Goal: Task Accomplishment & Management: Manage account settings

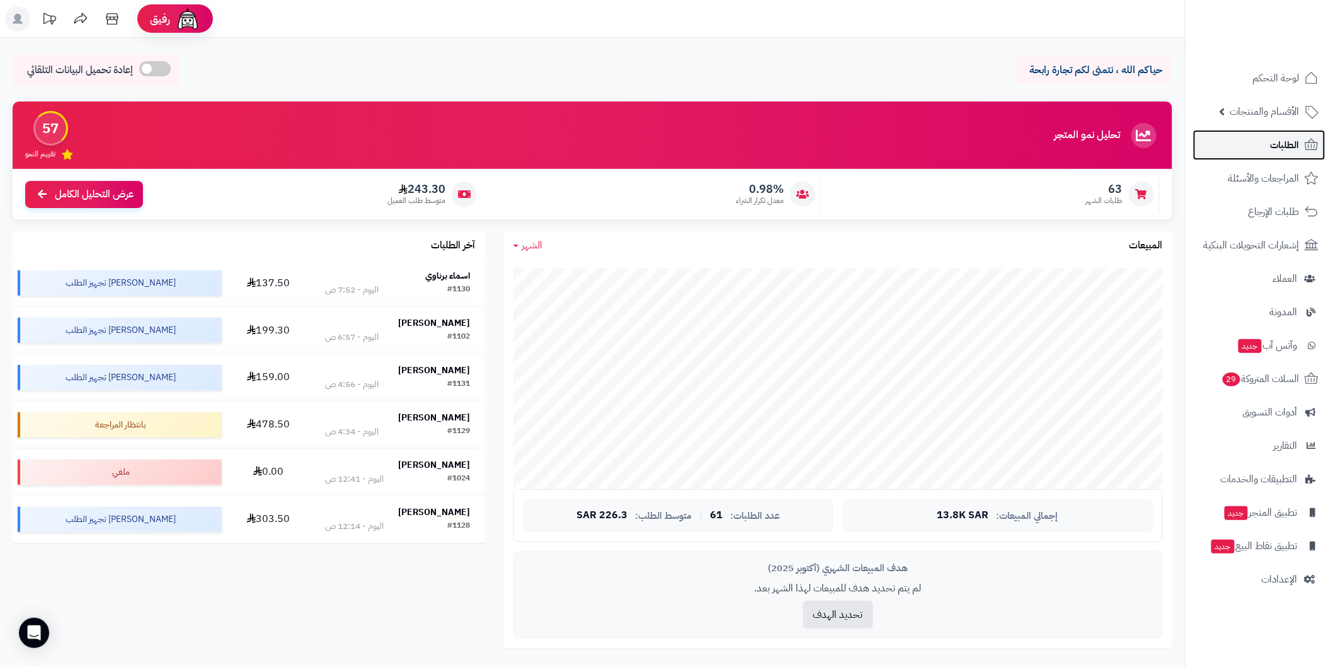
click at [1281, 147] on span "الطلبات" at bounding box center [1285, 145] width 29 height 18
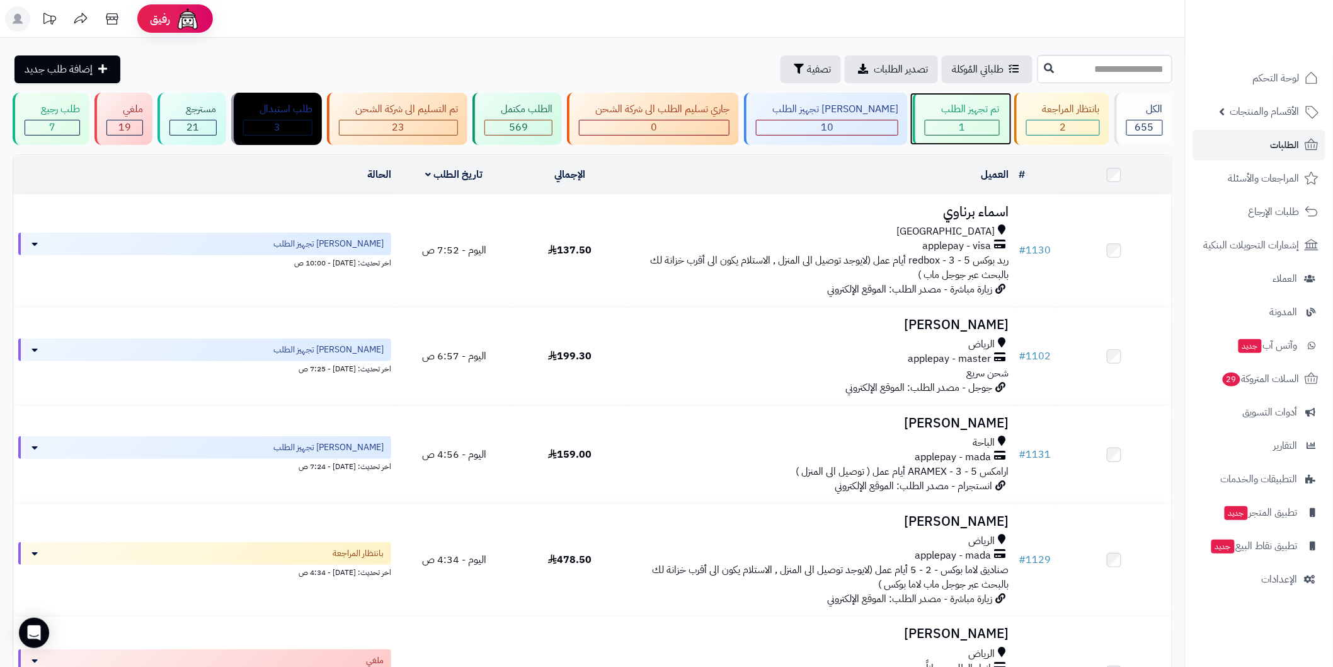
click at [962, 120] on div "1" at bounding box center [962, 127] width 73 height 14
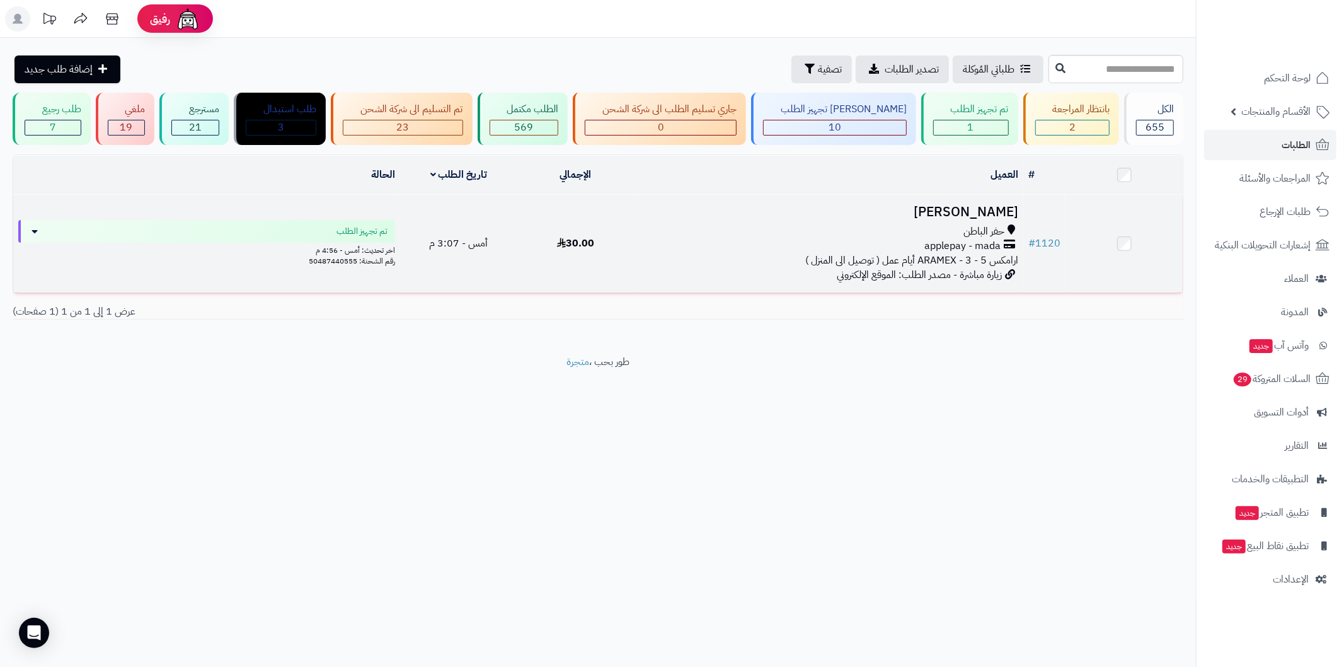
click at [969, 205] on h3 "[PERSON_NAME]" at bounding box center [828, 212] width 379 height 14
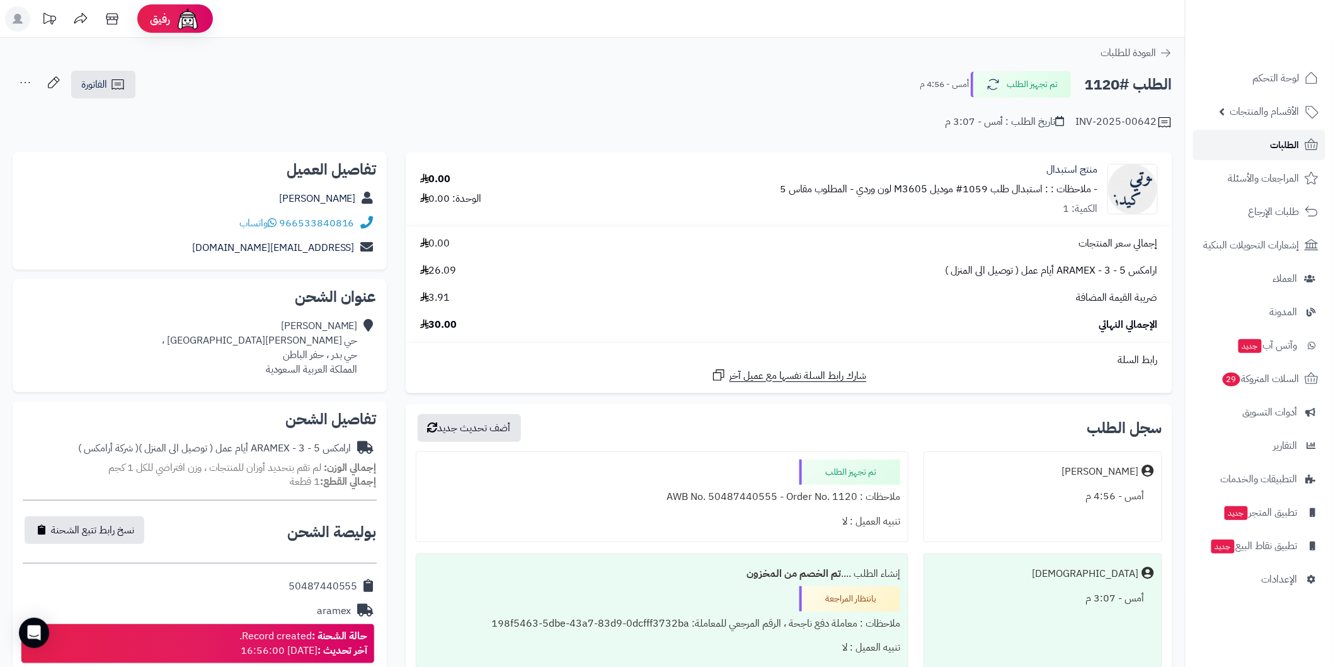
click at [1286, 146] on span "الطلبات" at bounding box center [1285, 145] width 29 height 18
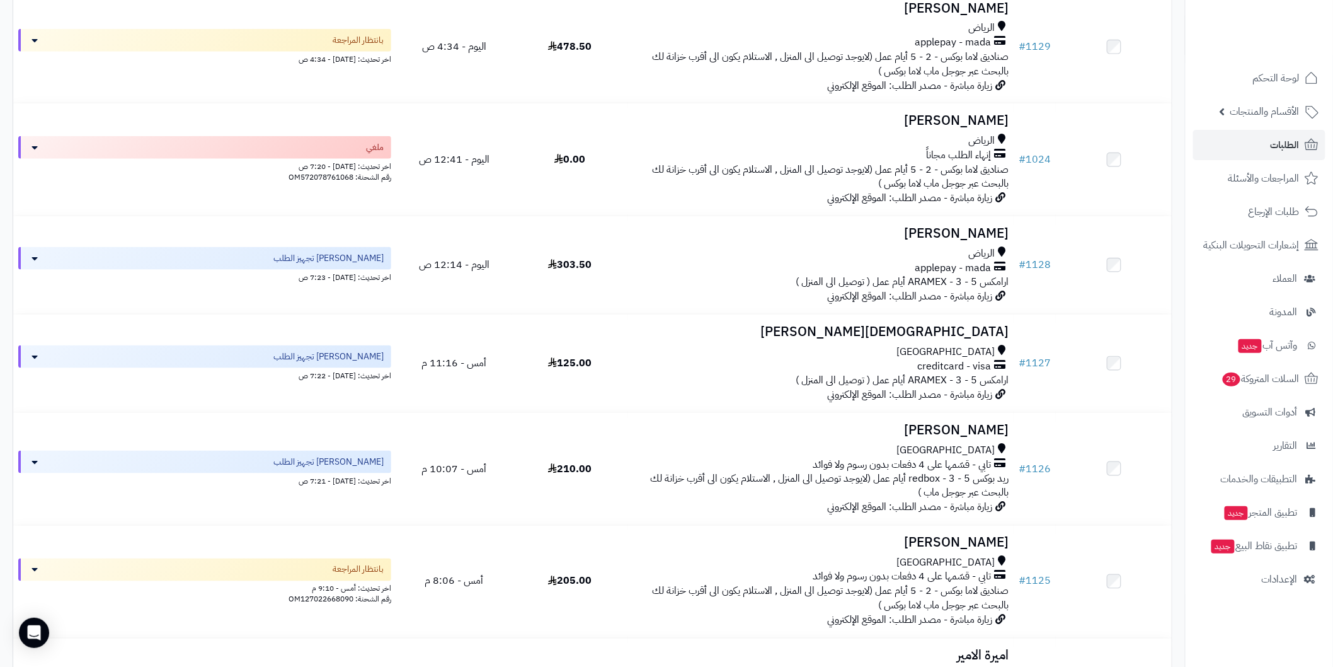
scroll to position [560, 0]
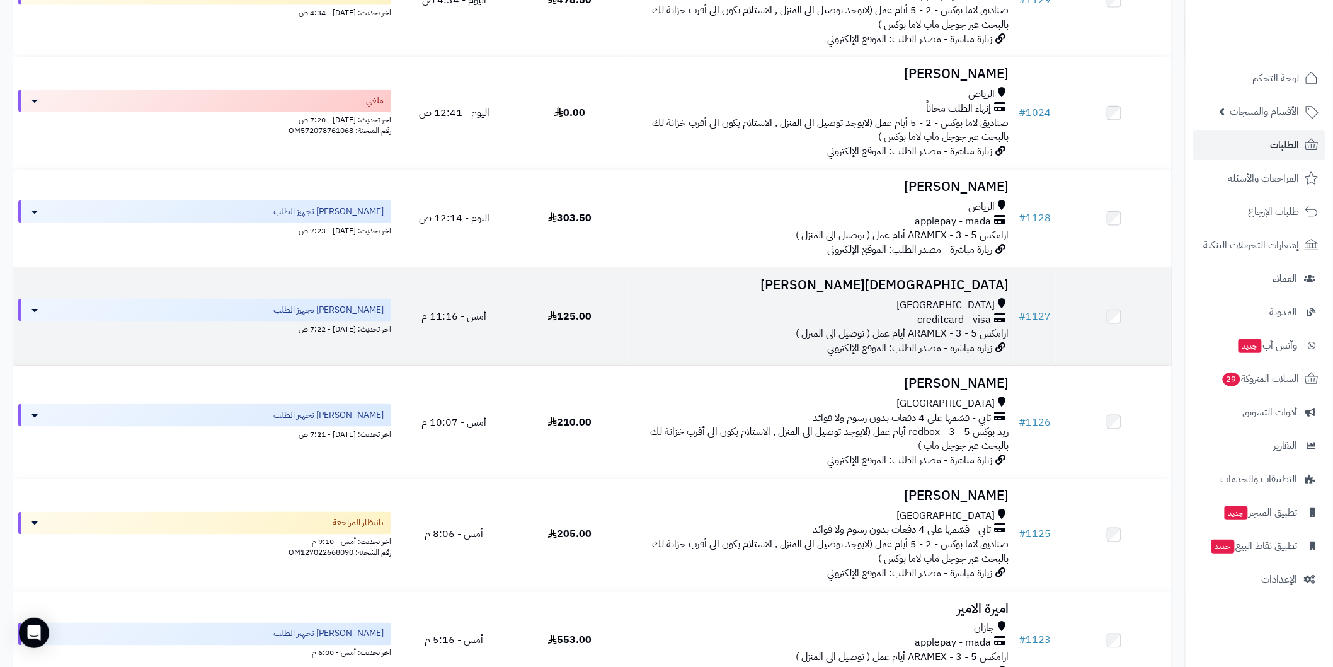
click at [877, 288] on h3 "[DEMOGRAPHIC_DATA][PERSON_NAME]" at bounding box center [821, 285] width 376 height 14
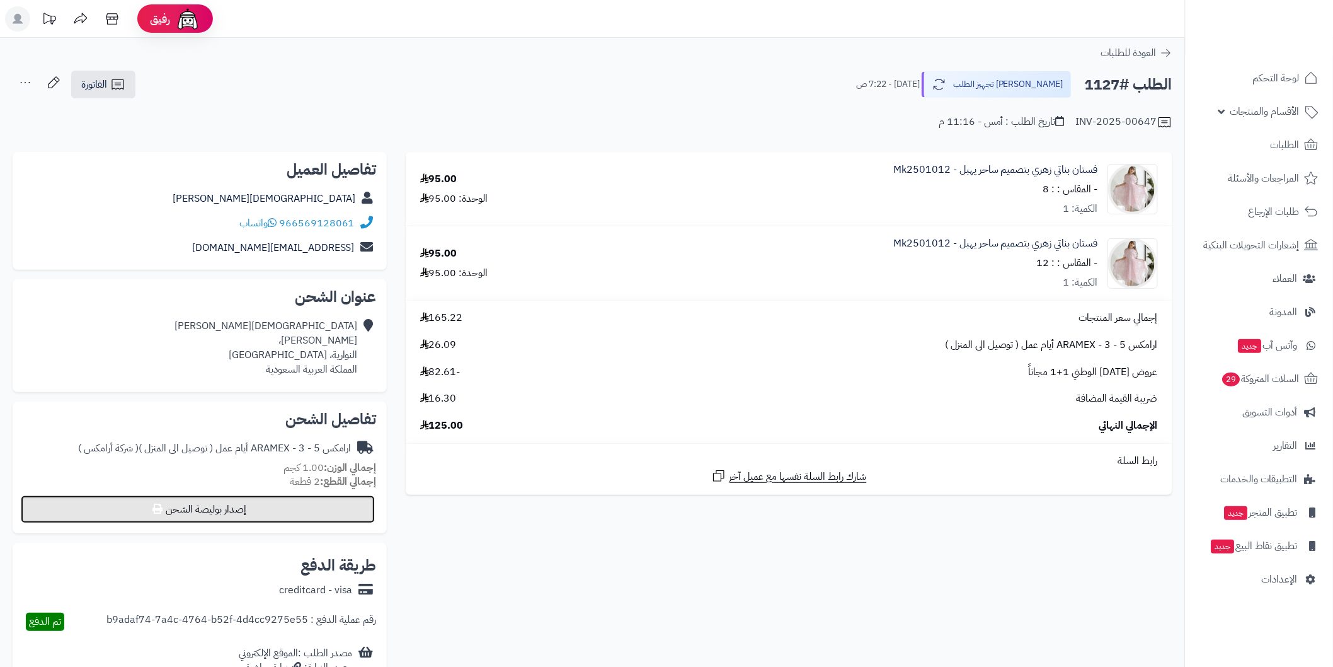
click at [301, 509] on button "إصدار بوليصة الشحن" at bounding box center [198, 509] width 354 height 28
select select "******"
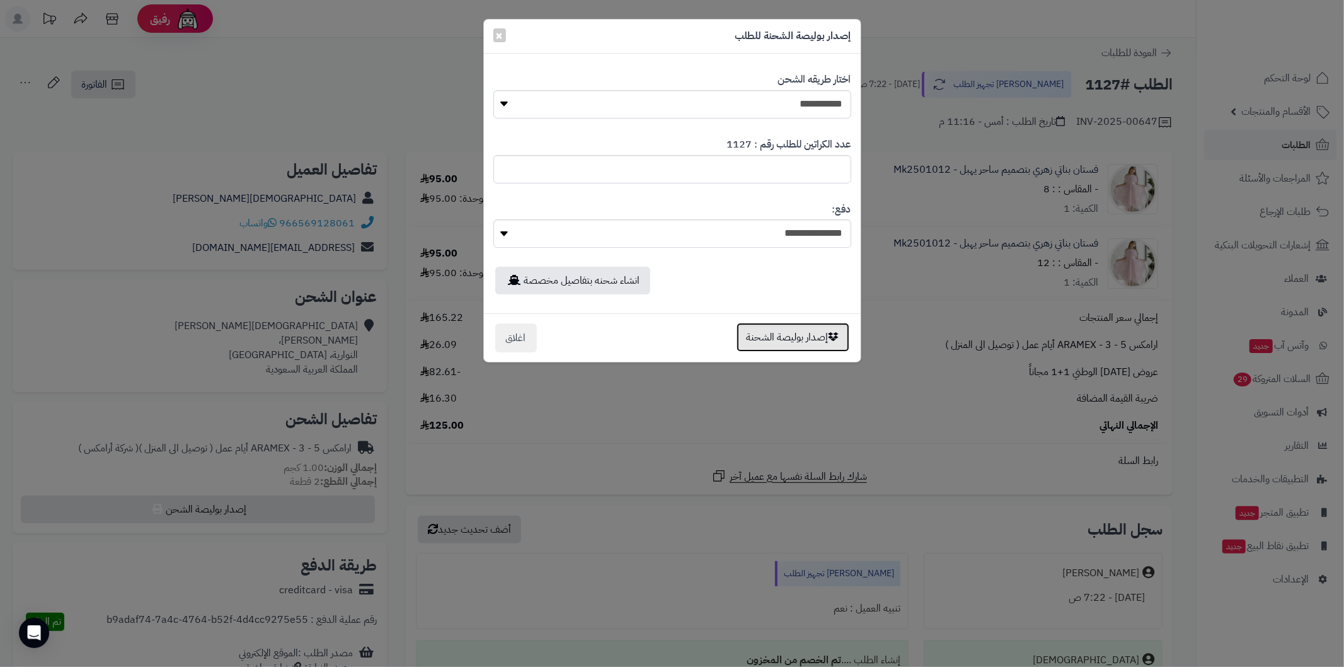
click at [767, 341] on button "إصدار بوليصة الشحنة" at bounding box center [793, 337] width 113 height 29
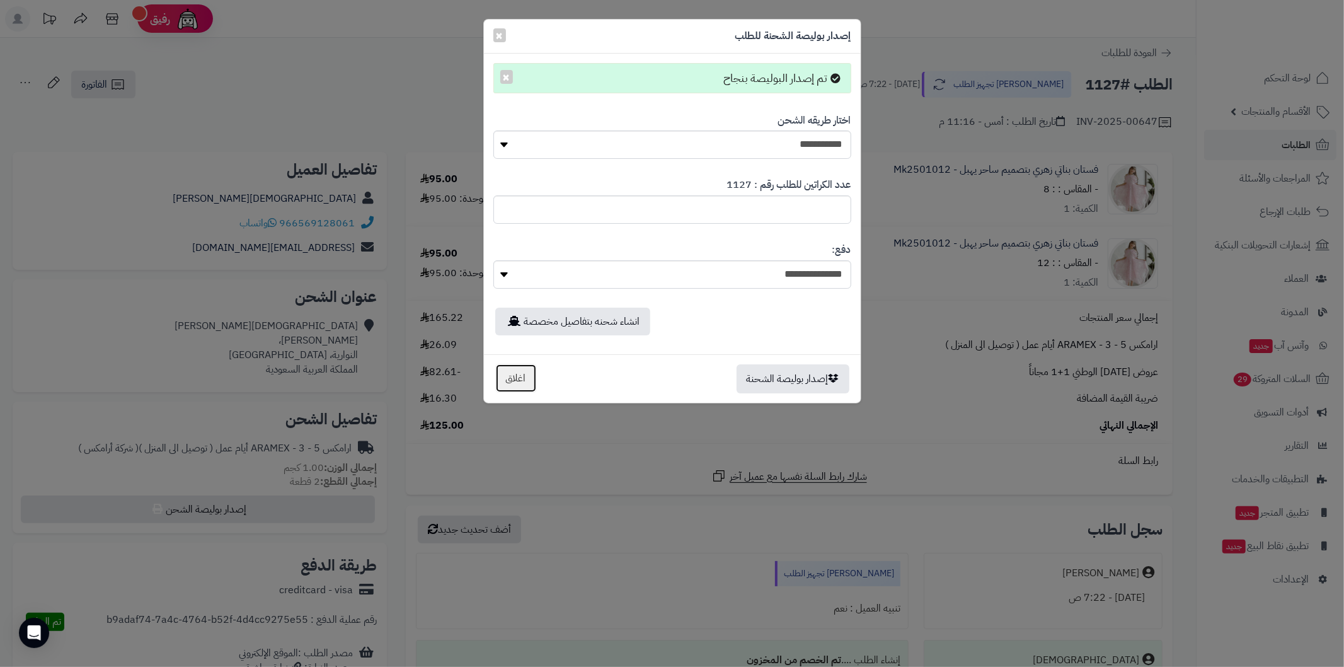
click at [515, 376] on button "اغلاق" at bounding box center [516, 378] width 42 height 29
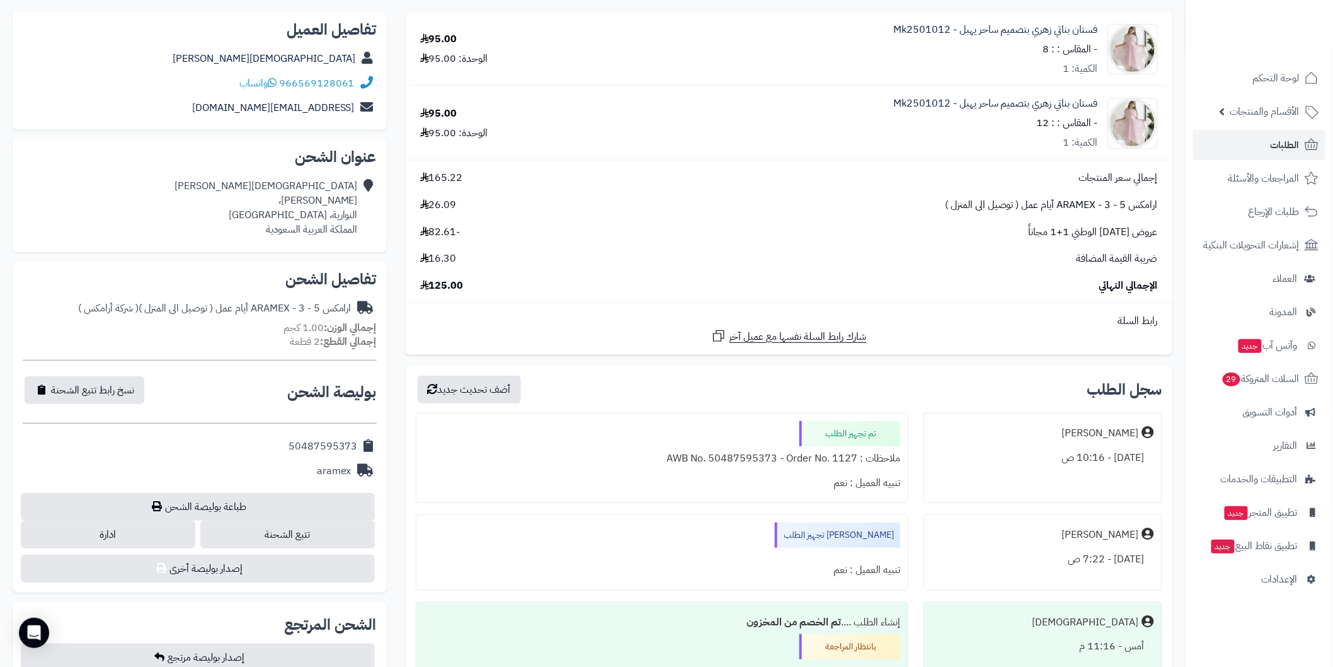
scroll to position [187, 0]
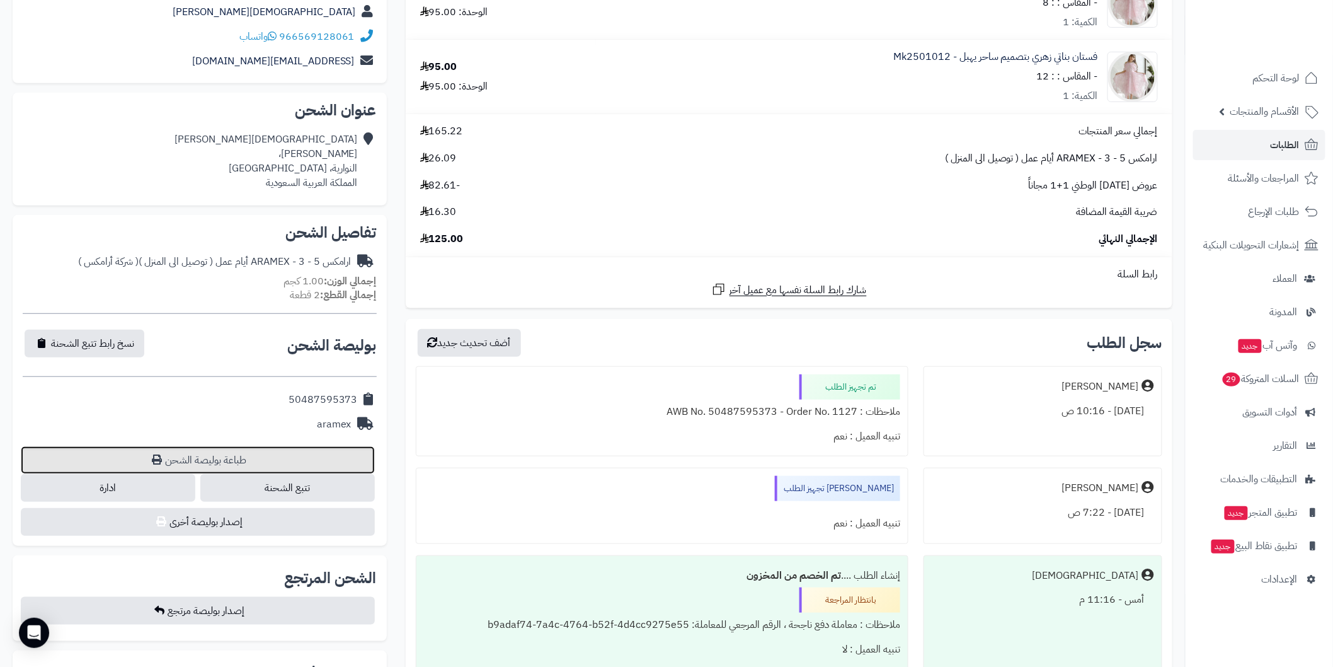
click at [360, 454] on link "طباعة بوليصة الشحن" at bounding box center [198, 460] width 354 height 28
